Goal: Find contact information: Find contact information

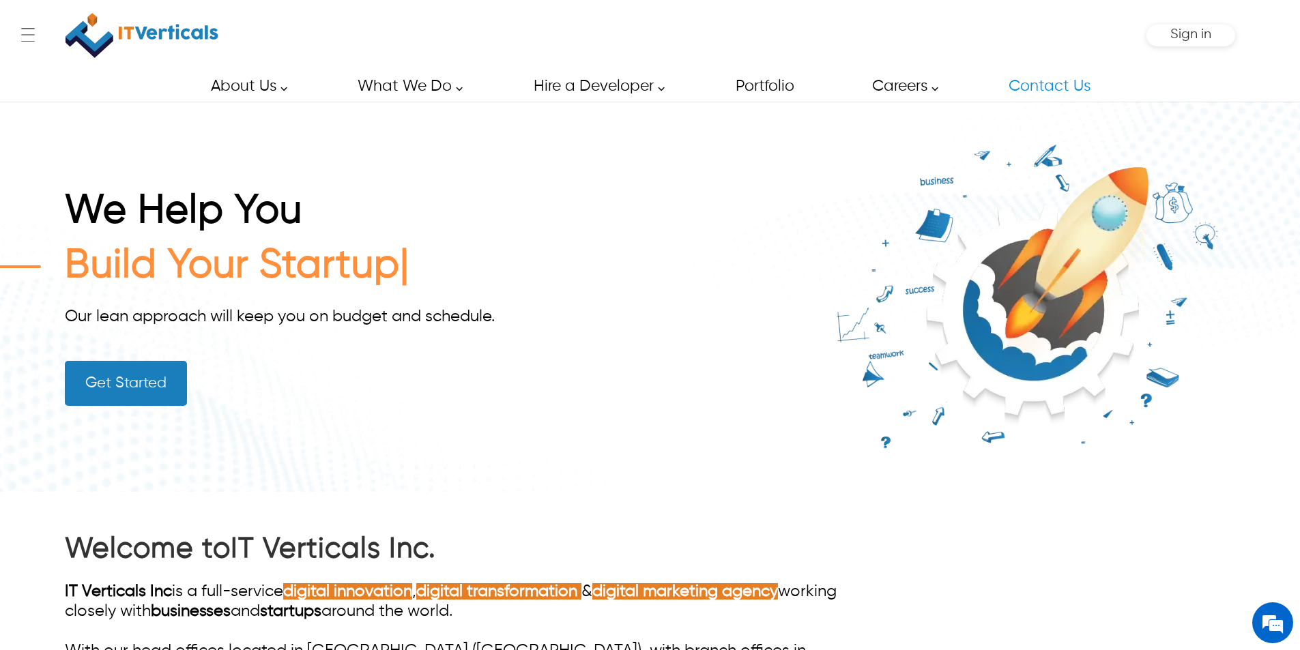
click at [1079, 84] on link "Contact Us" at bounding box center [1049, 86] width 112 height 31
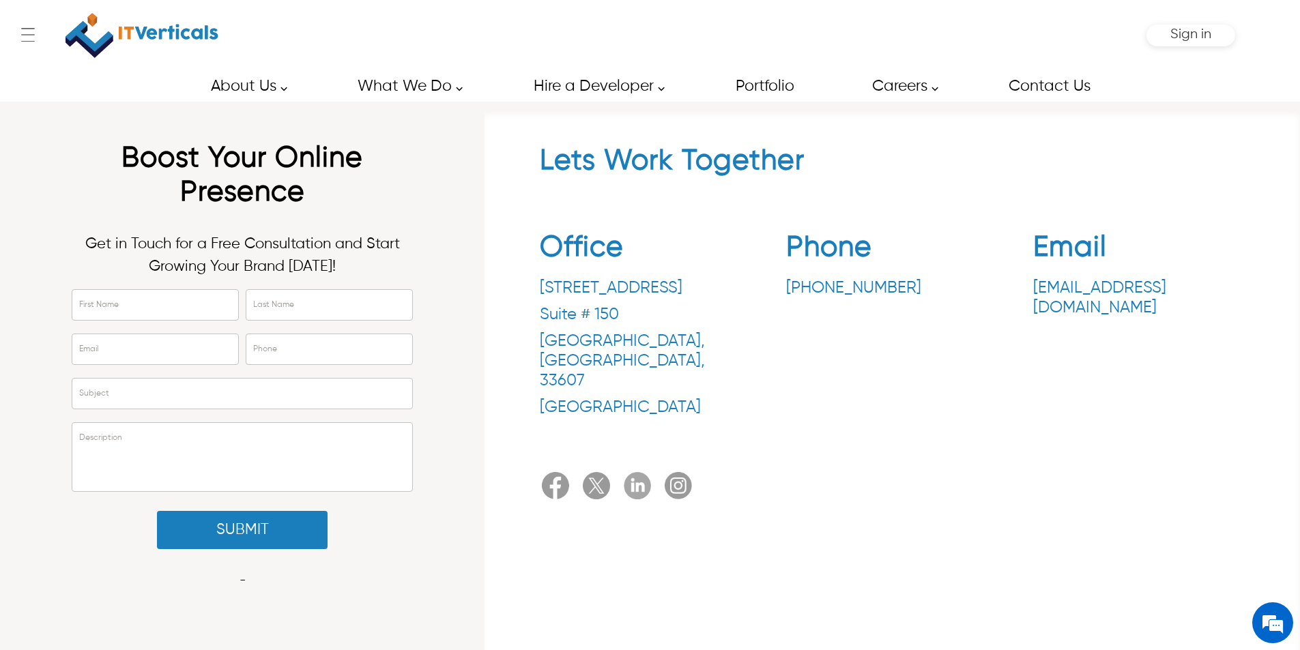
drag, startPoint x: 772, startPoint y: 283, endPoint x: 895, endPoint y: 291, distance: 123.8
click at [895, 291] on div "Office [STREET_ADDRESS] Phone [PHONE_NUMBER] Email [EMAIL_ADDRESS][DOMAIN_NAME]" at bounding box center [893, 327] width 706 height 214
copy p "[PHONE_NUMBER]"
